Goal: Book appointment/travel/reservation

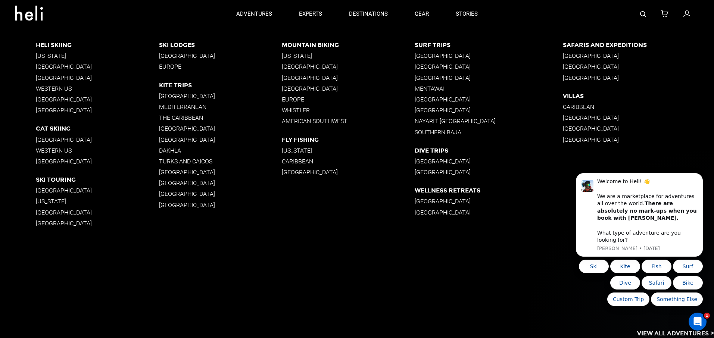
click at [293, 56] on p "[US_STATE]" at bounding box center [348, 55] width 133 height 7
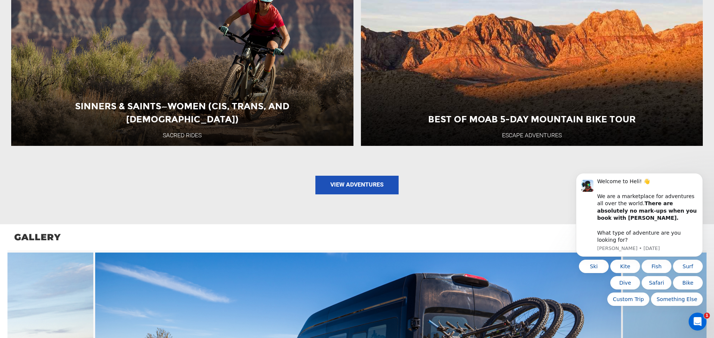
scroll to position [971, 0]
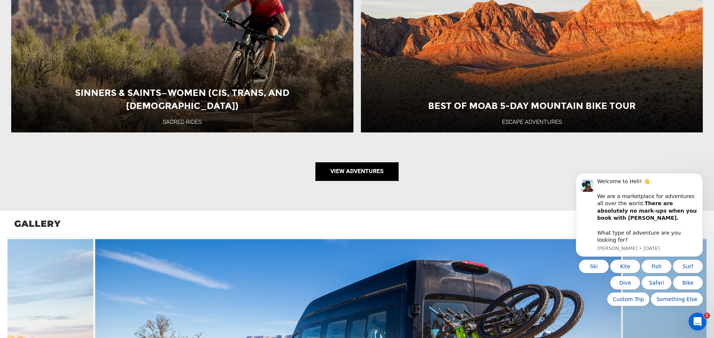
click at [381, 169] on link "View Adventures" at bounding box center [356, 171] width 83 height 19
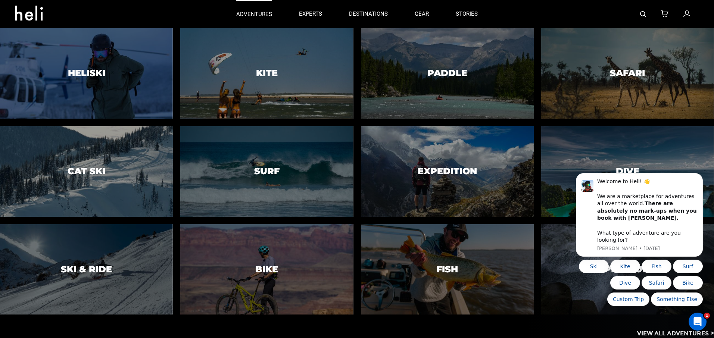
click at [265, 16] on p "adventures" at bounding box center [254, 14] width 36 height 8
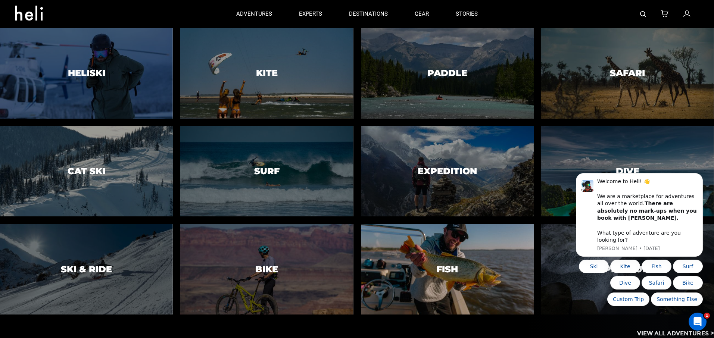
click at [450, 265] on h3 "Fish" at bounding box center [447, 270] width 22 height 10
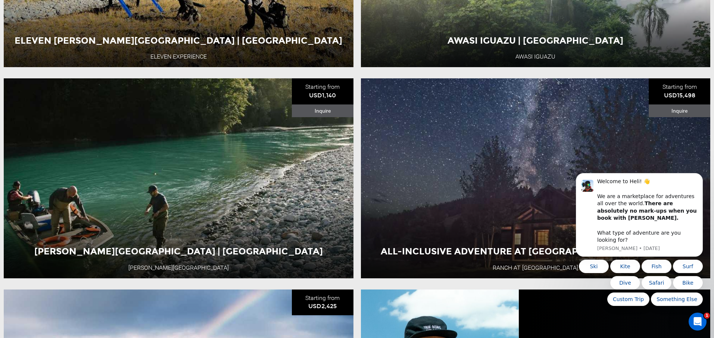
scroll to position [699, 0]
